Goal: Task Accomplishment & Management: Manage account settings

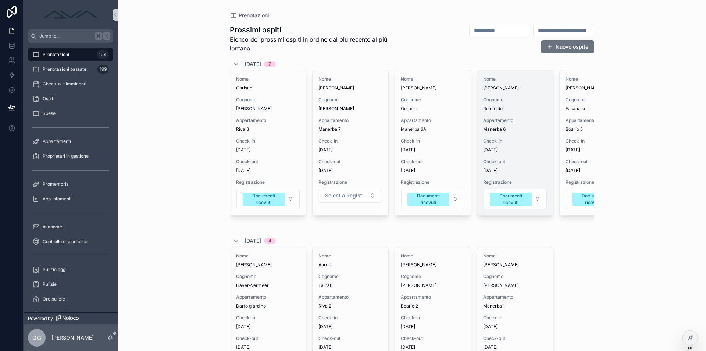
click at [539, 124] on div "Appartamento Manerba 6" at bounding box center [515, 124] width 64 height 15
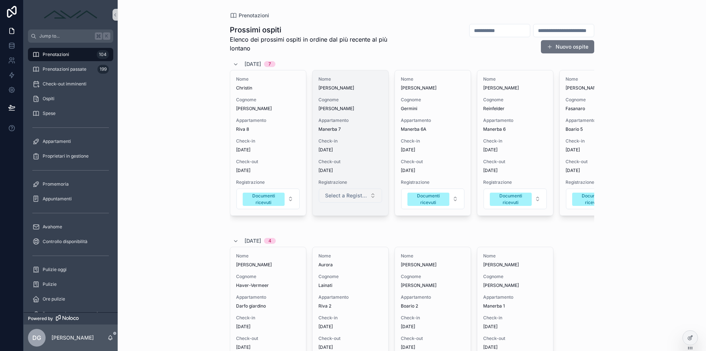
click at [345, 194] on span "Select a Registrazione" at bounding box center [346, 195] width 42 height 7
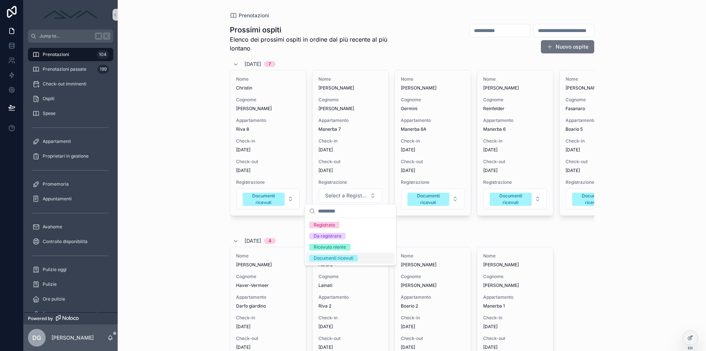
click at [339, 258] on div "Documenti ricevuti" at bounding box center [334, 258] width 40 height 7
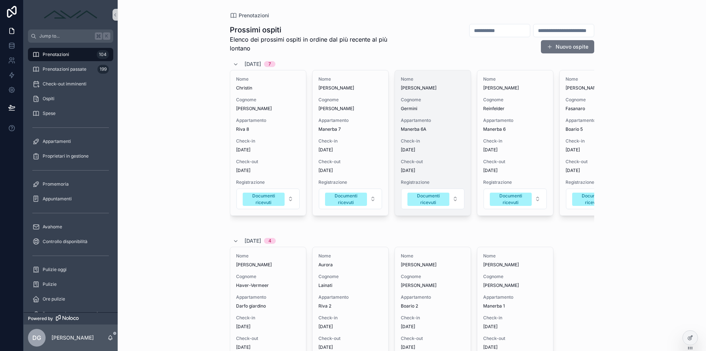
click at [425, 130] on span "Manerba 6A" at bounding box center [433, 129] width 64 height 6
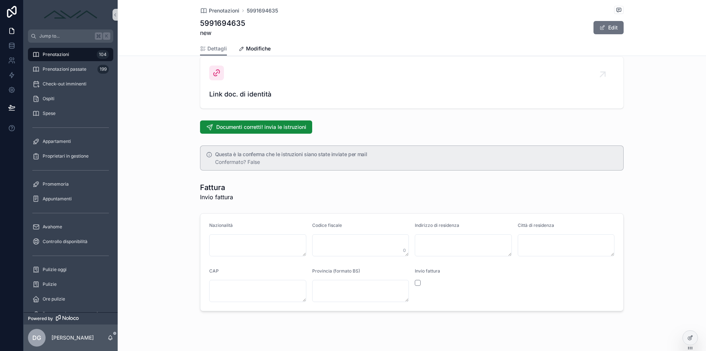
scroll to position [646, 0]
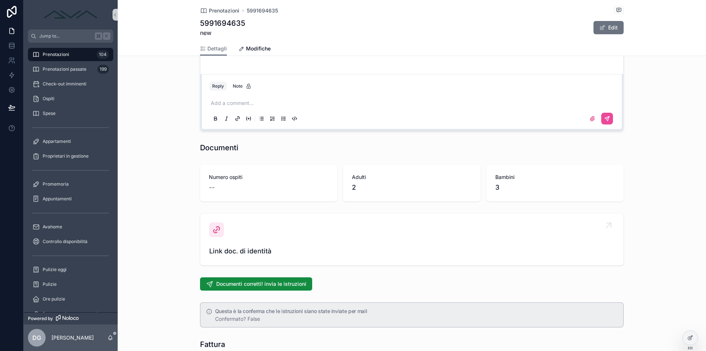
click at [229, 231] on div "Link doc. di identità" at bounding box center [411, 239] width 405 height 34
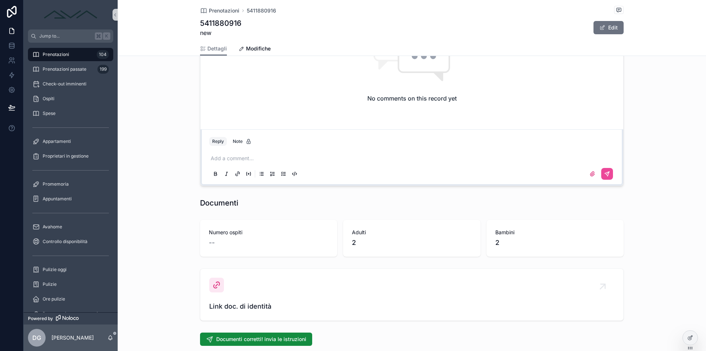
scroll to position [803, 0]
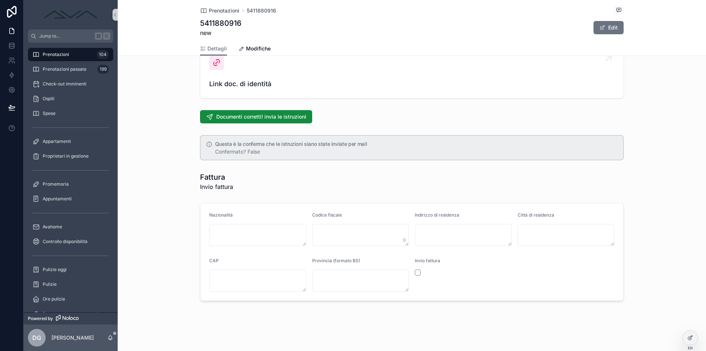
click at [242, 71] on div "Link doc. di identità" at bounding box center [411, 72] width 405 height 34
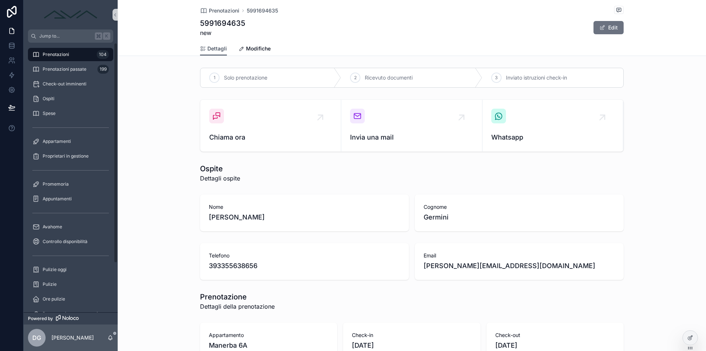
click at [219, 51] on span "Dettagli" at bounding box center [218, 48] width 20 height 7
click at [80, 52] on div "Prenotazioni 104" at bounding box center [70, 55] width 77 height 12
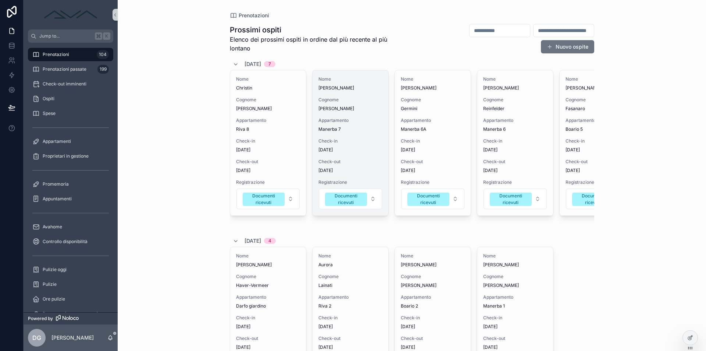
click at [330, 139] on span "Check-in" at bounding box center [351, 141] width 64 height 6
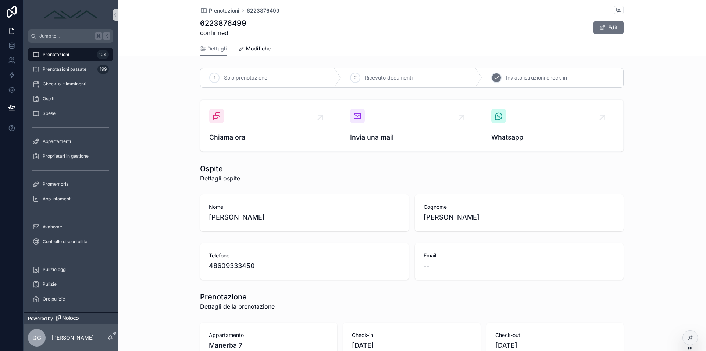
click at [525, 84] on div "3 Inviato istruzioni check-in" at bounding box center [553, 77] width 141 height 19
click at [217, 51] on span "Dettagli" at bounding box center [218, 48] width 20 height 7
click at [67, 58] on div "Prenotazioni 104" at bounding box center [70, 55] width 77 height 12
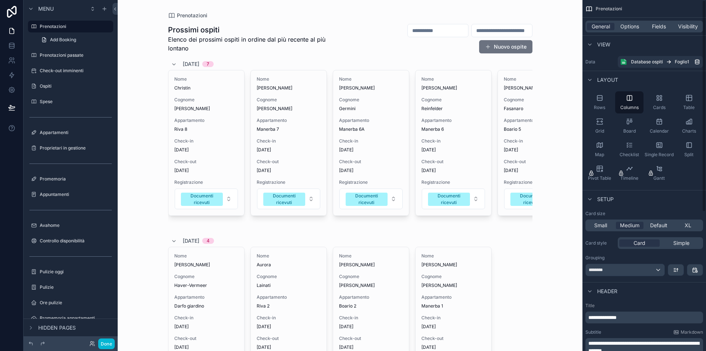
click at [663, 20] on div "General Options Fields Visibility" at bounding box center [645, 27] width 124 height 18
click at [663, 22] on div "General Options Fields Visibility" at bounding box center [645, 27] width 118 height 12
click at [664, 26] on span "Fields" at bounding box center [659, 26] width 14 height 7
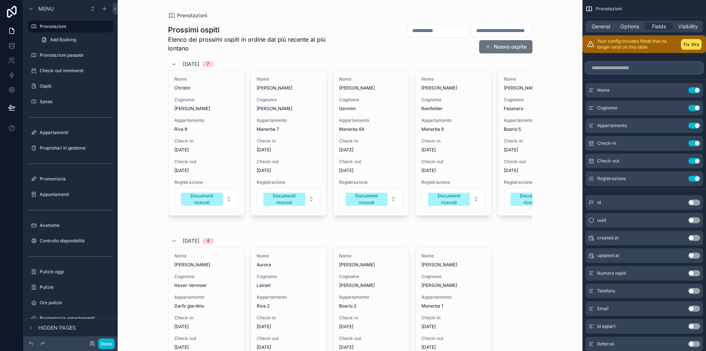
click at [638, 65] on input "scrollable content" at bounding box center [645, 68] width 118 height 12
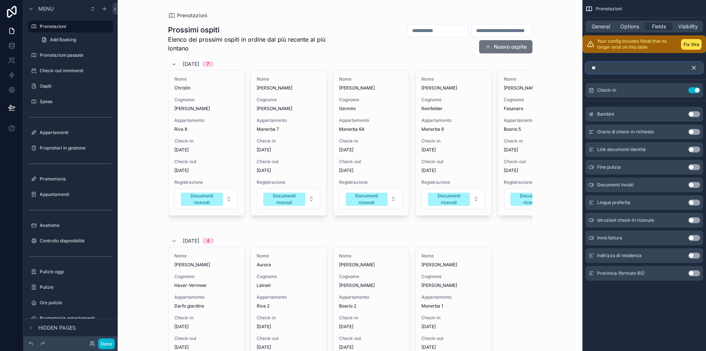
type input "*"
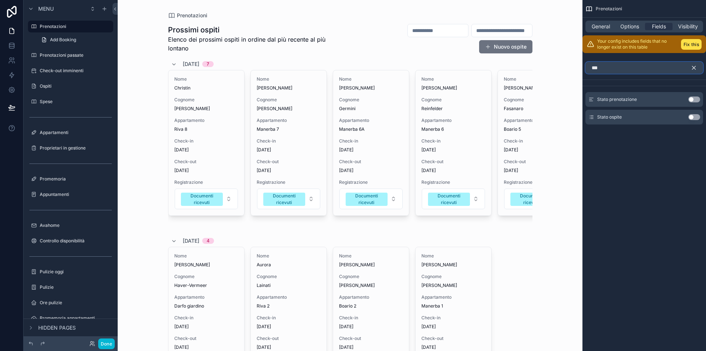
type input "***"
click at [697, 117] on button "Use setting" at bounding box center [695, 117] width 12 height 6
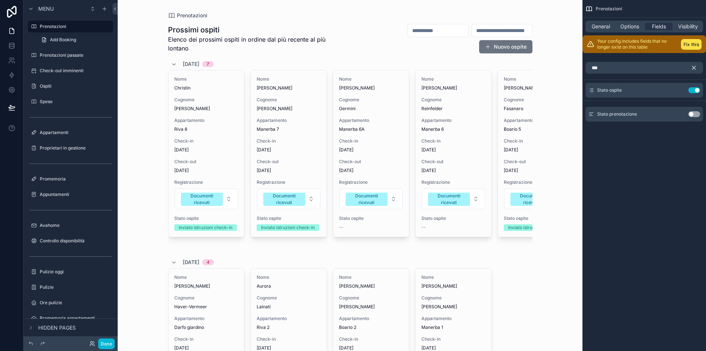
click at [694, 65] on icon "scrollable content" at bounding box center [694, 67] width 7 height 7
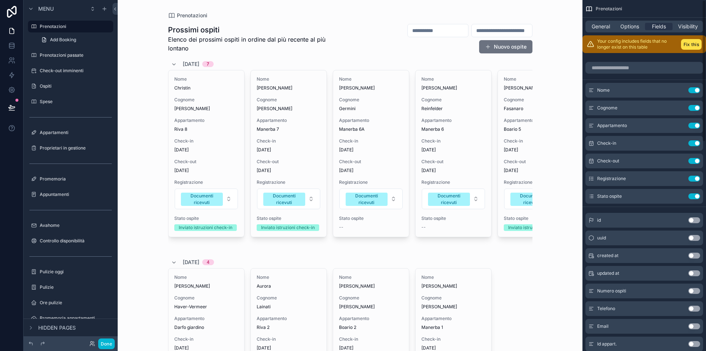
click at [564, 26] on div "Prenotazioni Prossimi ospiti Elenco dei prossimi ospiti in ordine dal più recen…" at bounding box center [350, 175] width 465 height 351
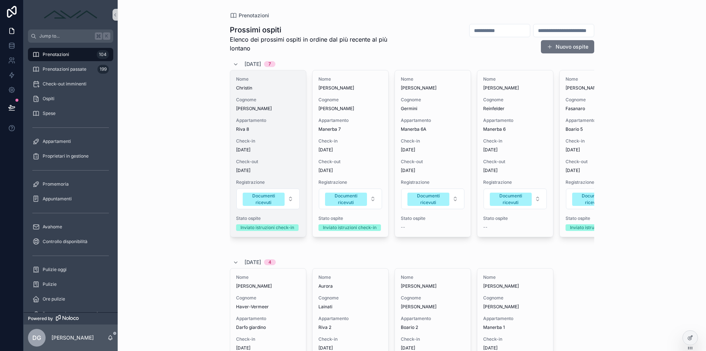
click at [270, 132] on div "Nome Christin Cognome Wolff Appartamento Riva 8 Check-in 31/08/2025 Check-out 0…" at bounding box center [268, 153] width 76 height 166
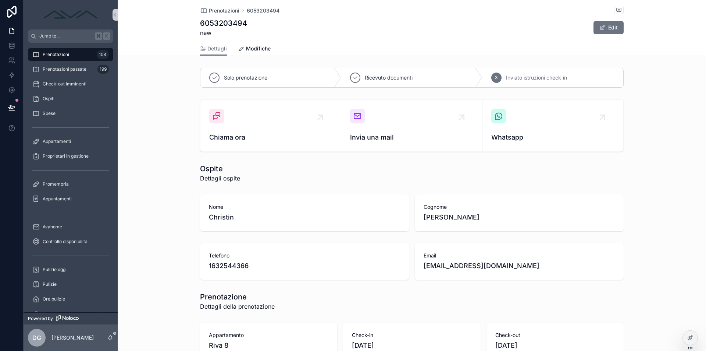
click at [478, 268] on span "[EMAIL_ADDRESS][DOMAIN_NAME]" at bounding box center [519, 265] width 191 height 10
click at [502, 265] on span "[EMAIL_ADDRESS][DOMAIN_NAME]" at bounding box center [519, 265] width 191 height 10
drag, startPoint x: 525, startPoint y: 263, endPoint x: 423, endPoint y: 261, distance: 102.3
click at [423, 261] on div "Email diewoelffe@googlemail.com" at bounding box center [519, 261] width 209 height 37
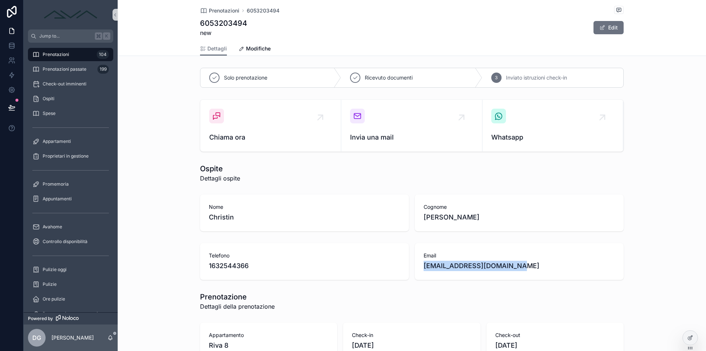
copy span "[EMAIL_ADDRESS][DOMAIN_NAME]"
click at [67, 55] on span "Prenotazioni" at bounding box center [56, 55] width 26 height 6
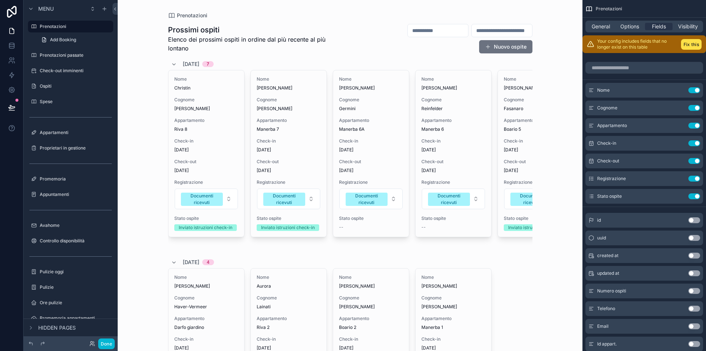
click at [680, 195] on icon "scrollable content" at bounding box center [680, 195] width 3 height 3
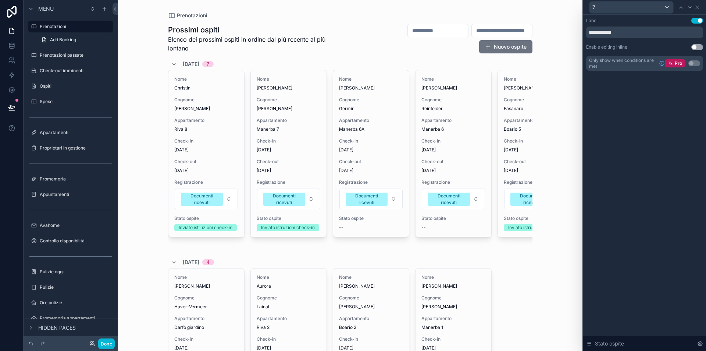
click at [698, 46] on button "Use setting" at bounding box center [698, 47] width 12 height 6
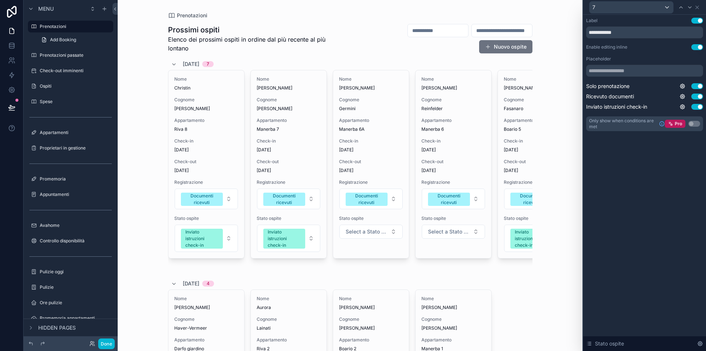
click at [699, 6] on icon at bounding box center [697, 7] width 3 height 3
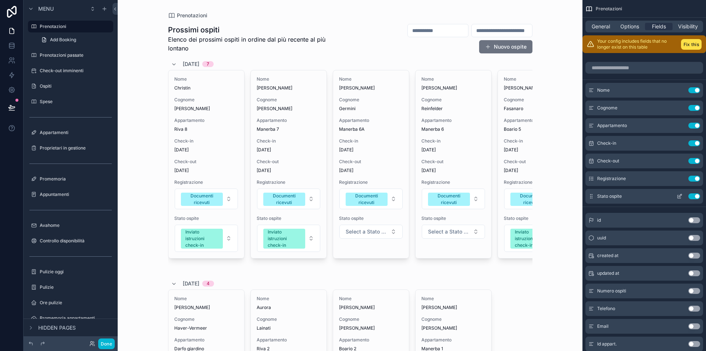
click at [679, 195] on icon "scrollable content" at bounding box center [680, 196] width 6 height 6
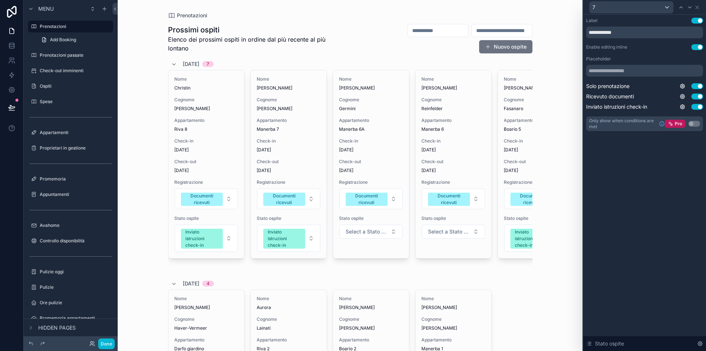
click at [700, 46] on button "Use setting" at bounding box center [698, 47] width 12 height 6
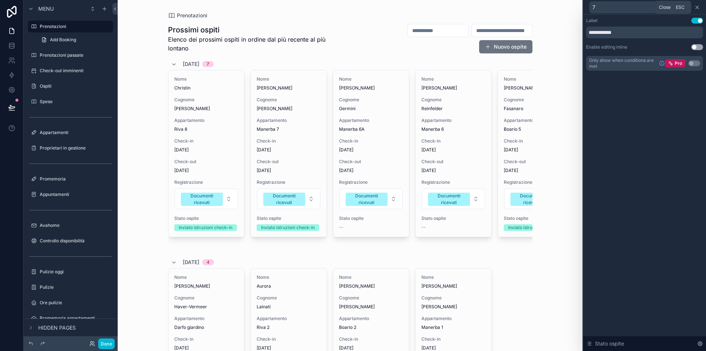
click at [700, 7] on icon at bounding box center [698, 7] width 6 height 6
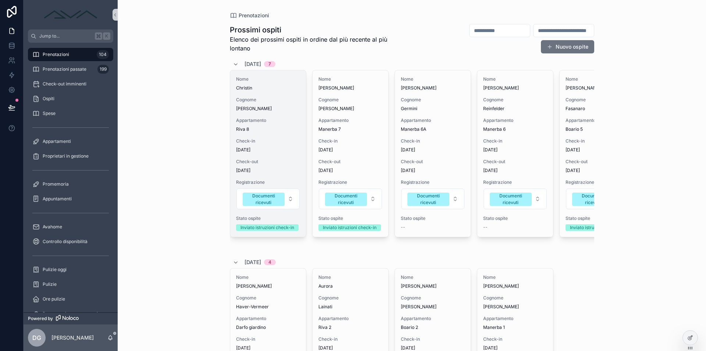
click at [290, 140] on span "Check-in" at bounding box center [268, 141] width 64 height 6
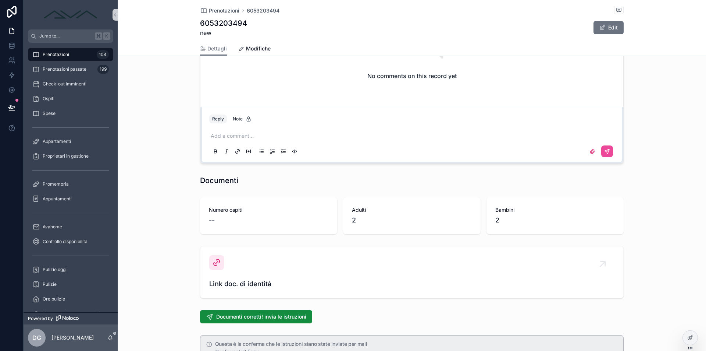
scroll to position [755, 0]
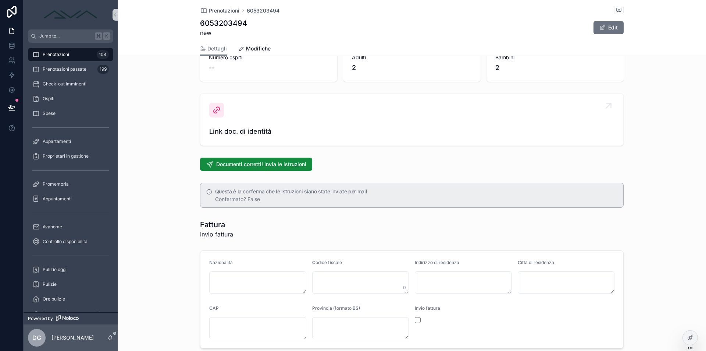
click at [225, 99] on link "Link doc. di identità" at bounding box center [412, 120] width 423 height 52
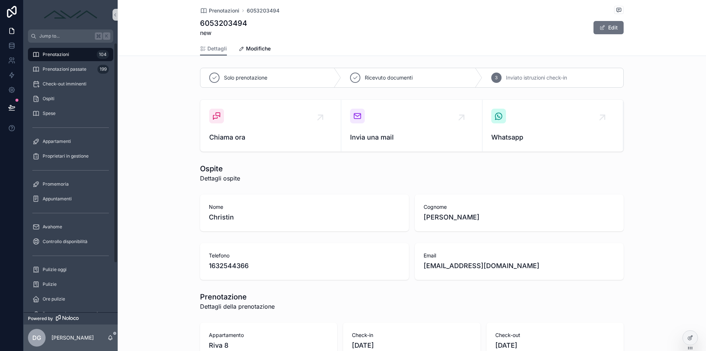
click at [61, 53] on span "Prenotazioni" at bounding box center [56, 55] width 26 height 6
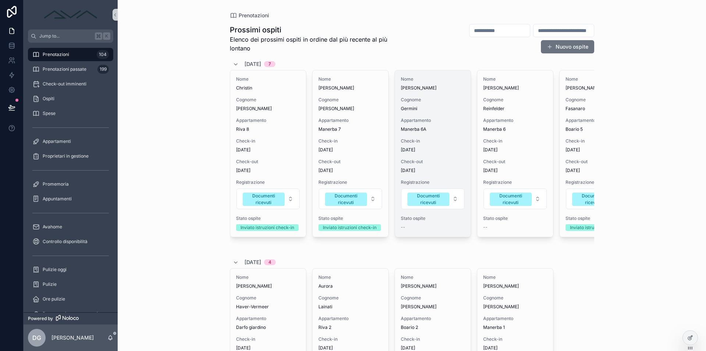
click at [432, 173] on span "03/09/2025" at bounding box center [433, 170] width 64 height 6
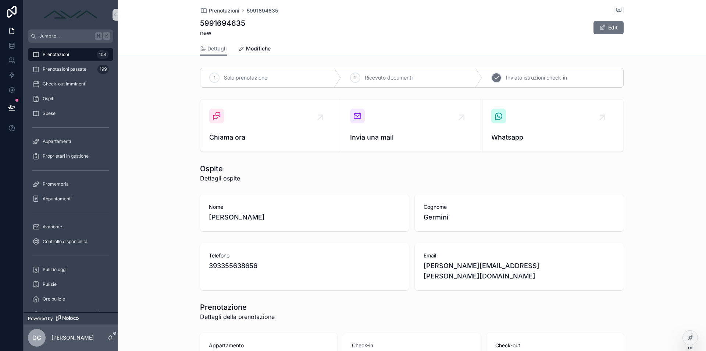
click at [515, 73] on div "3 Inviato istruzioni check-in" at bounding box center [553, 77] width 141 height 19
click at [77, 50] on div "Prenotazioni 104" at bounding box center [70, 55] width 77 height 12
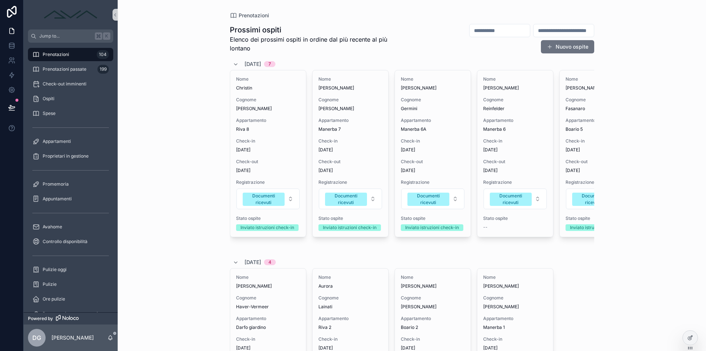
click at [506, 124] on div "Appartamento Manerba 6" at bounding box center [515, 124] width 64 height 15
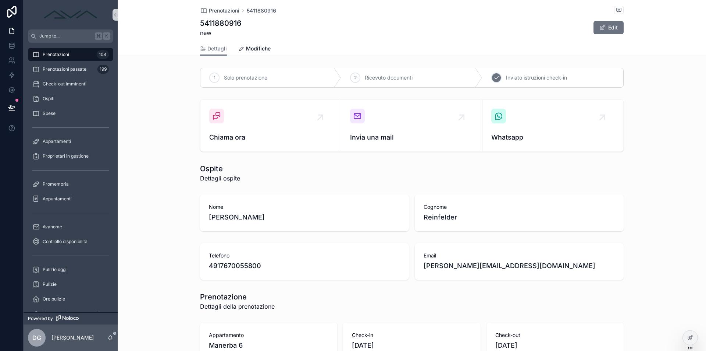
click at [529, 78] on span "Inviato istruzioni check-in" at bounding box center [536, 77] width 61 height 7
click at [54, 56] on span "Prenotazioni" at bounding box center [56, 55] width 26 height 6
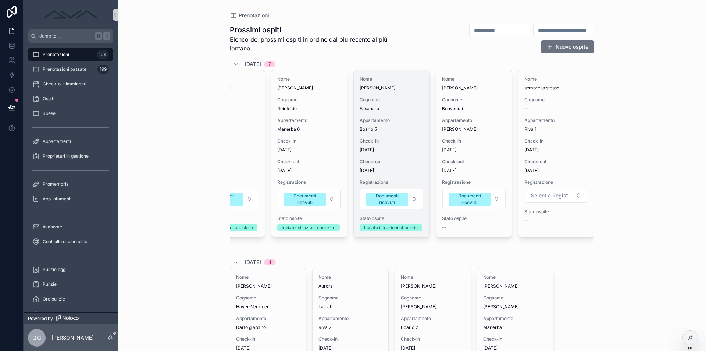
scroll to position [0, 206]
click at [403, 153] on div "Nome Michele Cognome Fasanaro Appartamento Boario 5 Check-in 31/08/2025 Check-o…" at bounding box center [392, 153] width 76 height 166
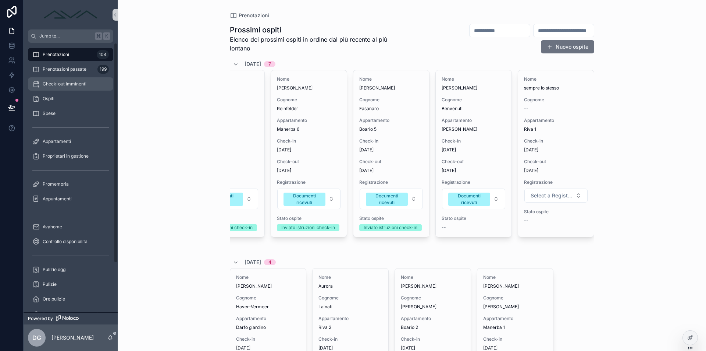
click at [68, 82] on span "Check-out imminenti" at bounding box center [65, 84] width 44 height 6
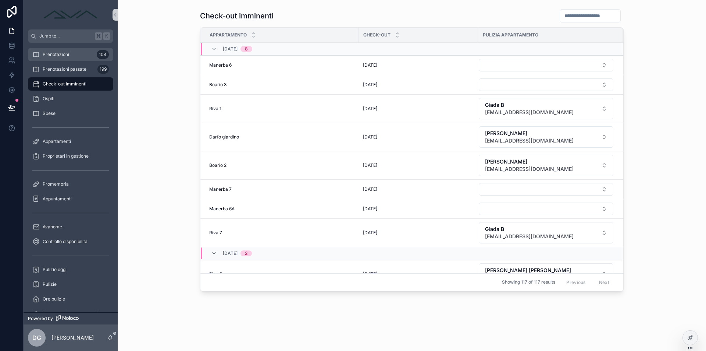
click at [48, 52] on span "Prenotazioni" at bounding box center [56, 55] width 26 height 6
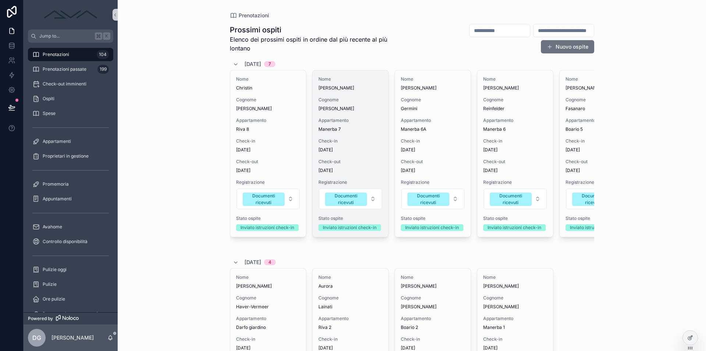
scroll to position [0, 206]
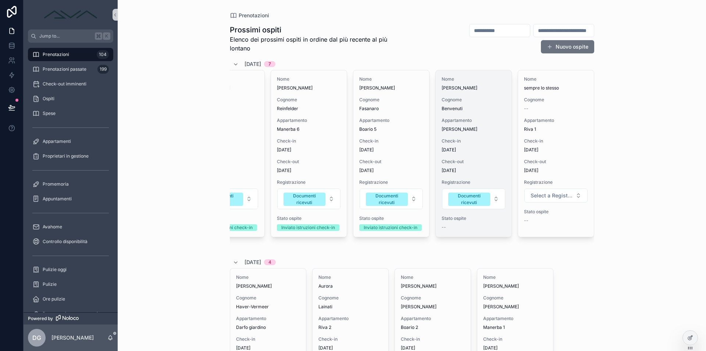
click at [460, 146] on div "Check-in 31/08/2025" at bounding box center [474, 145] width 64 height 15
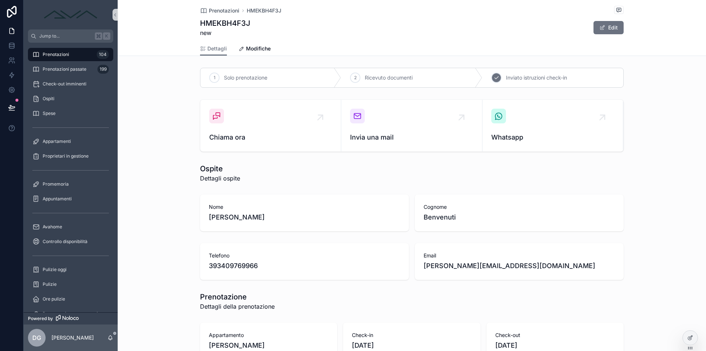
click at [544, 72] on div "3 Inviato istruzioni check-in" at bounding box center [553, 77] width 141 height 19
click at [55, 53] on span "Prenotazioni" at bounding box center [56, 55] width 26 height 6
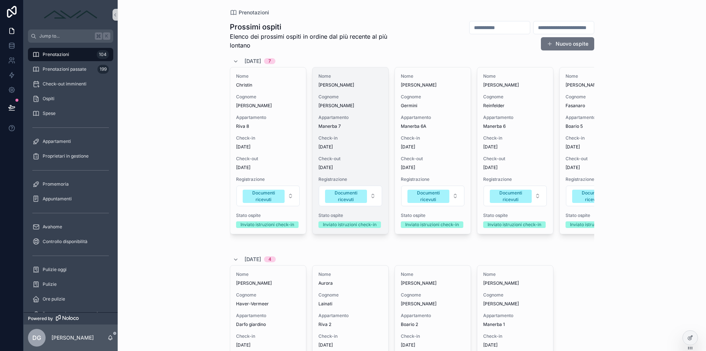
scroll to position [0, 206]
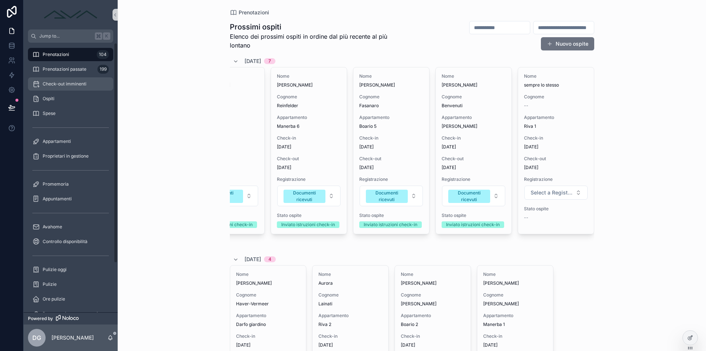
click at [70, 80] on div "Check-out imminenti" at bounding box center [70, 84] width 77 height 12
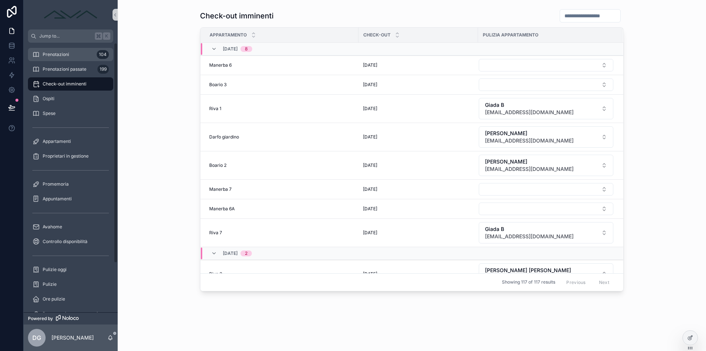
click at [75, 57] on div "Prenotazioni 104" at bounding box center [70, 55] width 77 height 12
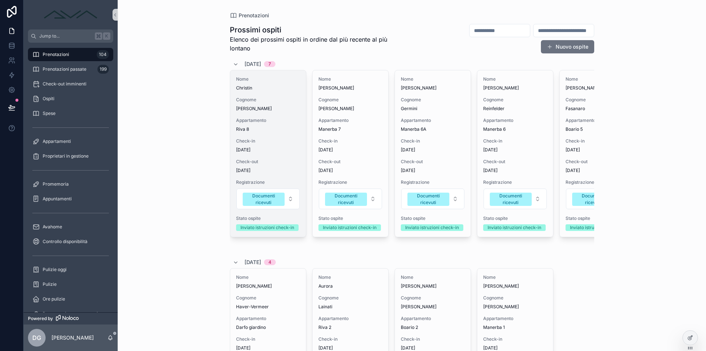
click at [253, 142] on span "Check-in" at bounding box center [268, 141] width 64 height 6
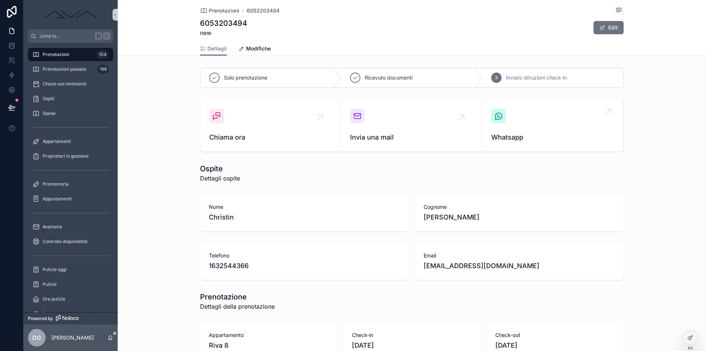
click at [527, 117] on div "Whatsapp" at bounding box center [553, 126] width 123 height 34
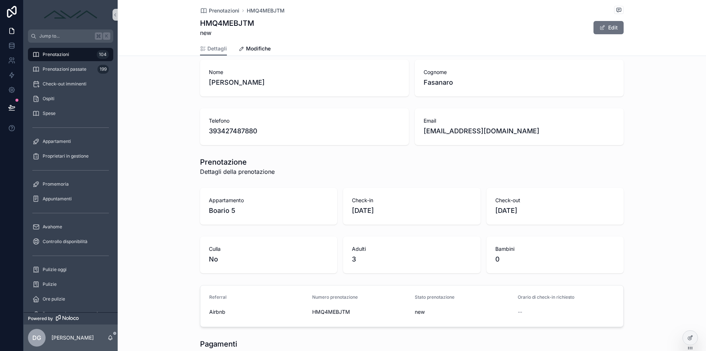
scroll to position [262, 0]
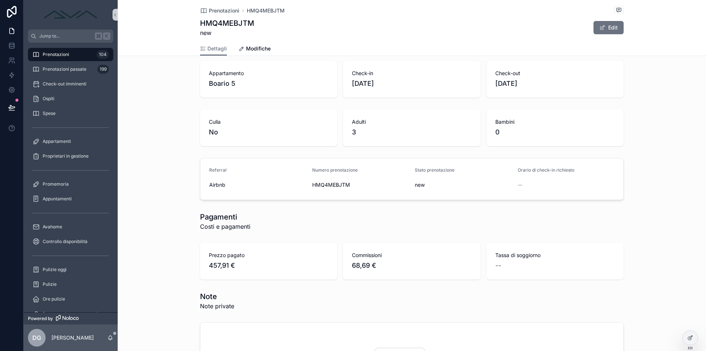
click at [341, 186] on span "HMQ4MEBJTM" at bounding box center [360, 184] width 97 height 7
copy span "HMQ4MEBJTM"
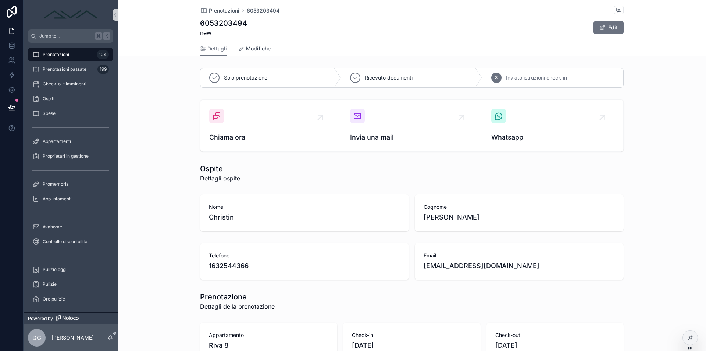
click at [261, 48] on span "Modifiche" at bounding box center [258, 48] width 25 height 7
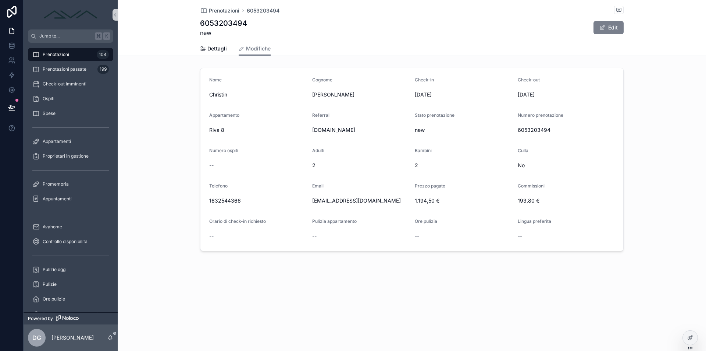
click at [602, 27] on span "scrollable content" at bounding box center [603, 28] width 6 height 6
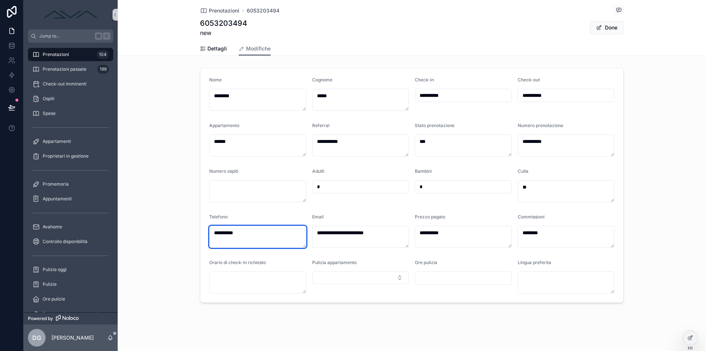
drag, startPoint x: 250, startPoint y: 229, endPoint x: 201, endPoint y: 223, distance: 49.7
click at [201, 223] on form "**********" at bounding box center [412, 185] width 423 height 234
paste textarea "*****"
drag, startPoint x: 225, startPoint y: 232, endPoint x: 229, endPoint y: 245, distance: 13.3
click at [229, 245] on textarea "**********" at bounding box center [257, 237] width 97 height 22
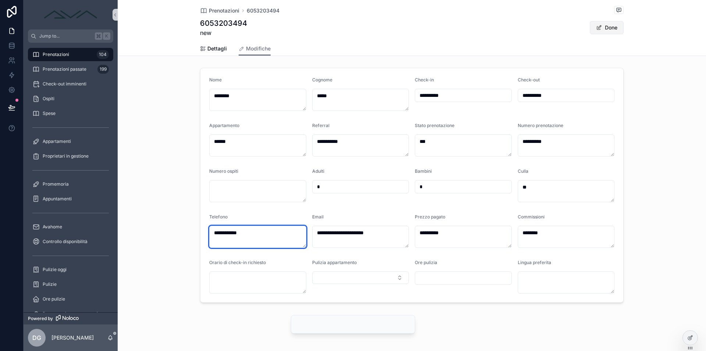
type textarea "**********"
click at [603, 25] on button "Done" at bounding box center [607, 27] width 34 height 13
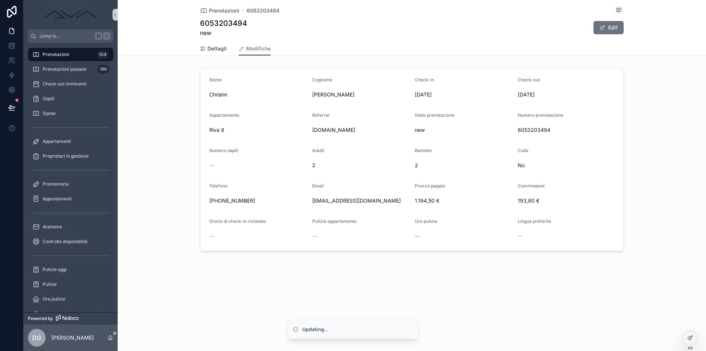
click at [203, 45] on link "Dettagli" at bounding box center [213, 49] width 27 height 15
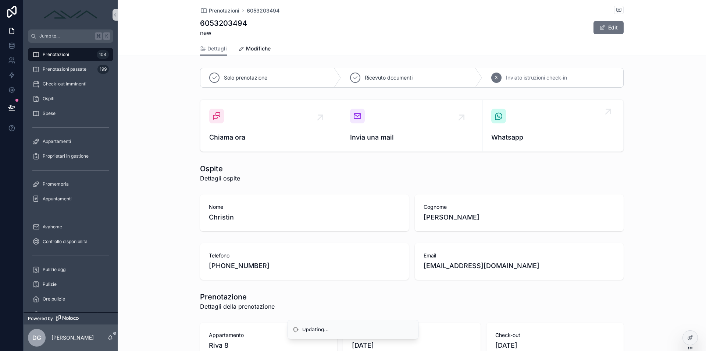
click at [524, 117] on div "Whatsapp" at bounding box center [553, 126] width 123 height 34
